Goal: Navigation & Orientation: Find specific page/section

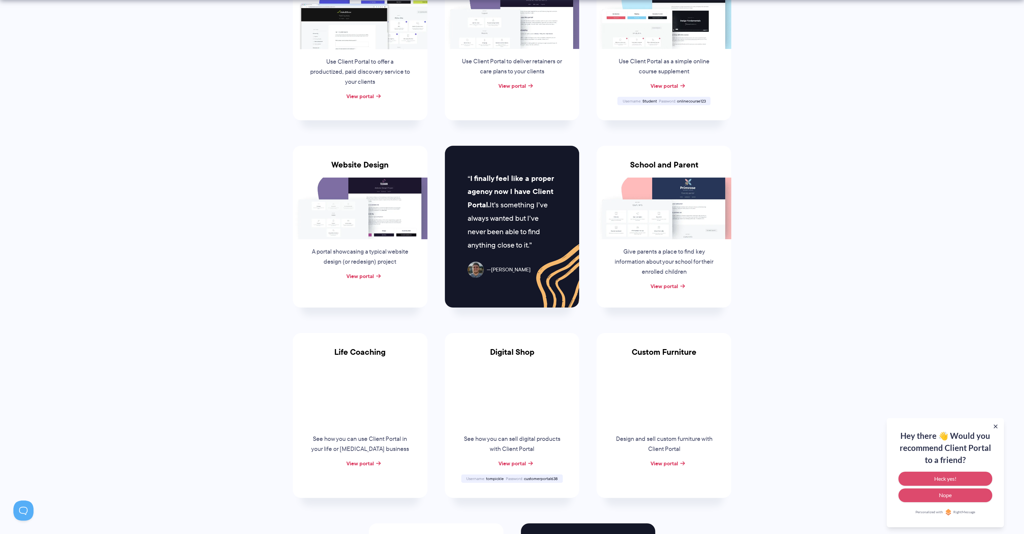
scroll to position [201, 0]
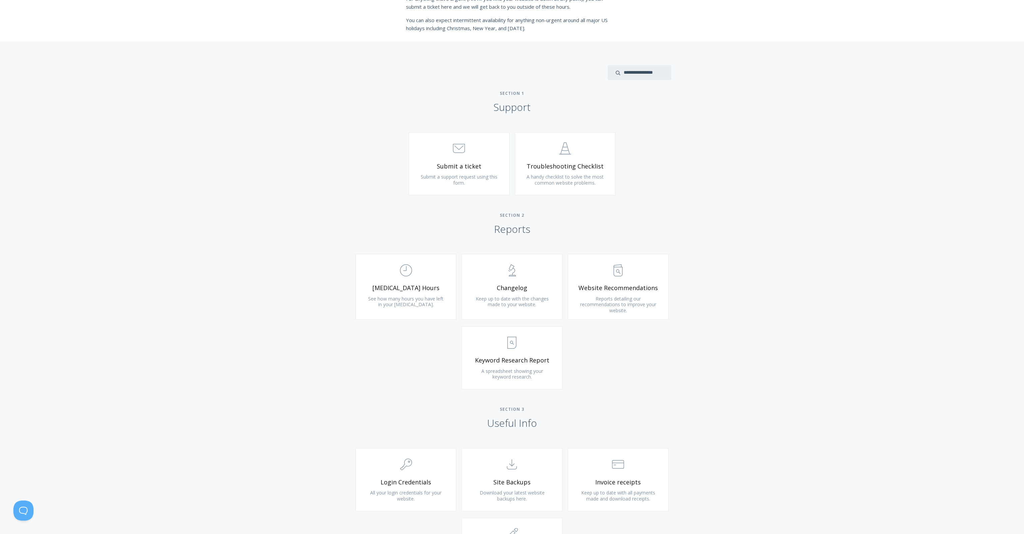
scroll to position [419, 0]
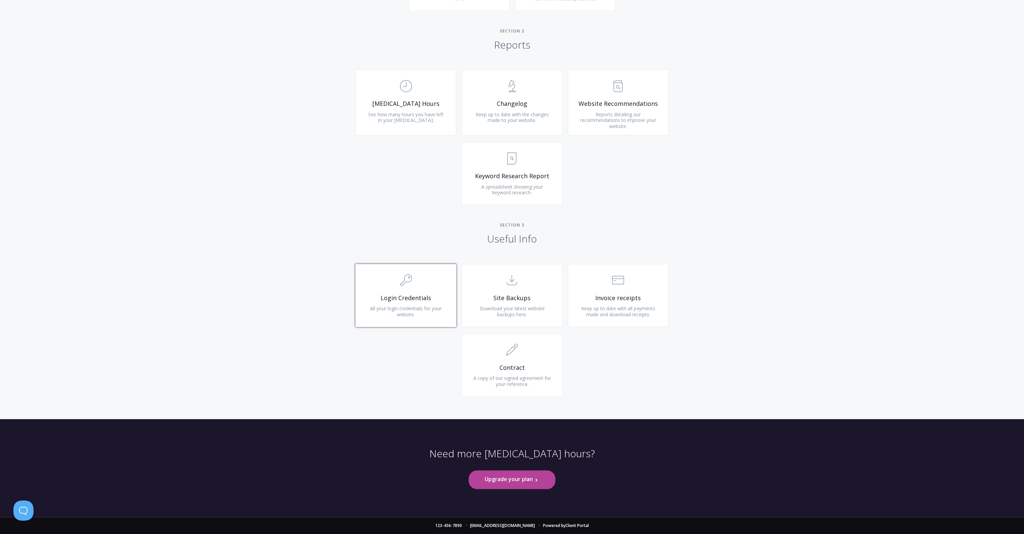
click at [421, 308] on span "All your login credentials for your website." at bounding box center [405, 311] width 71 height 12
